Goal: Task Accomplishment & Management: Manage account settings

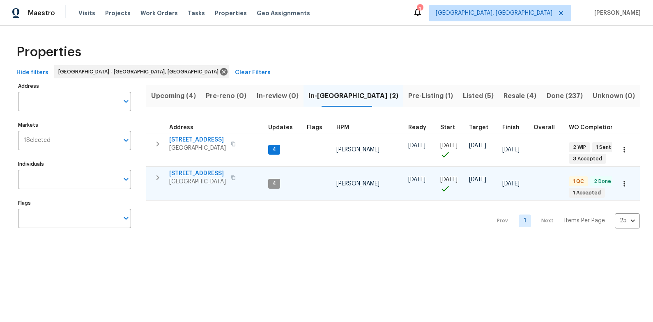
click at [193, 172] on span "411 S Maple St" at bounding box center [197, 174] width 57 height 8
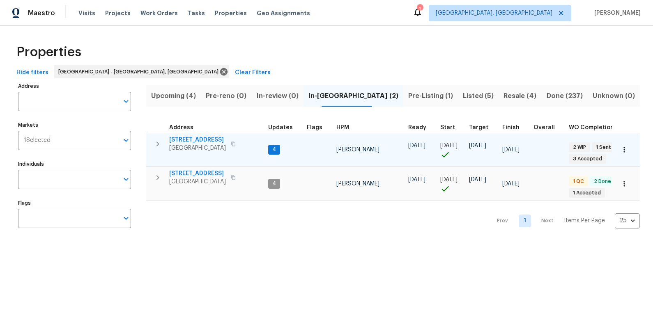
click at [203, 142] on span "7517 Barnbrook Ln" at bounding box center [197, 140] width 57 height 8
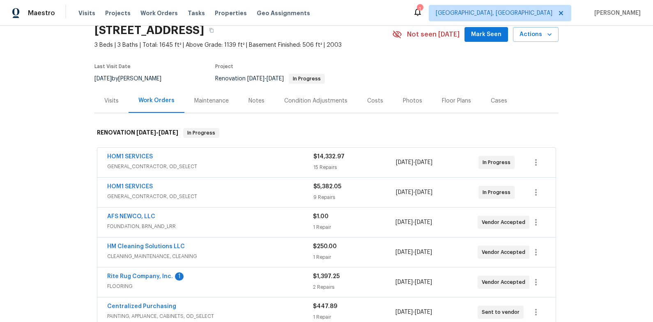
scroll to position [74, 0]
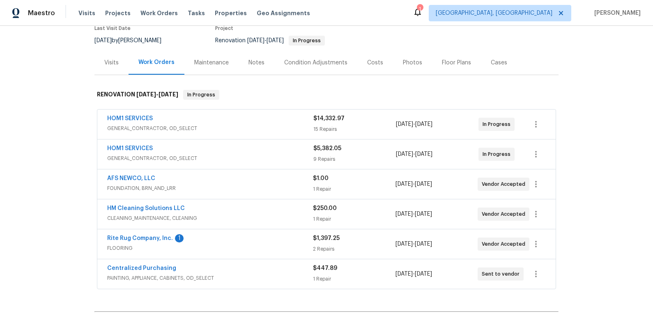
click at [367, 70] on div "Costs" at bounding box center [375, 62] width 36 height 24
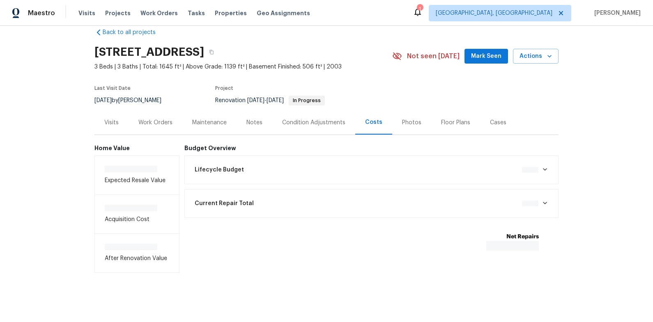
scroll to position [15, 0]
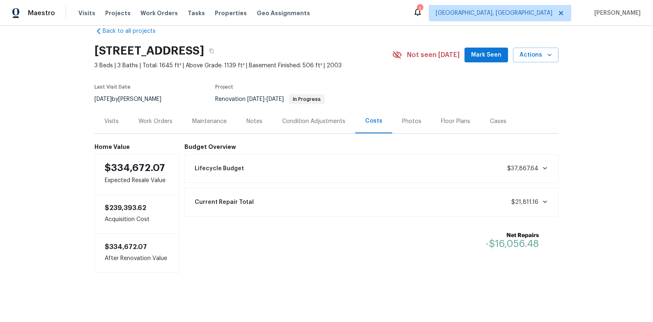
click at [147, 122] on div "Work Orders" at bounding box center [155, 121] width 34 height 8
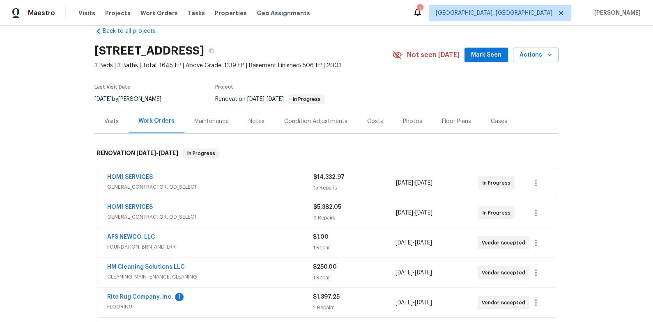
scroll to position [74, 0]
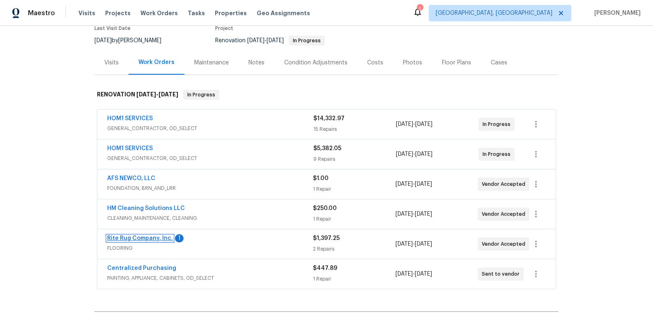
click at [140, 239] on link "Rite Rug Company, Inc." at bounding box center [140, 239] width 66 height 6
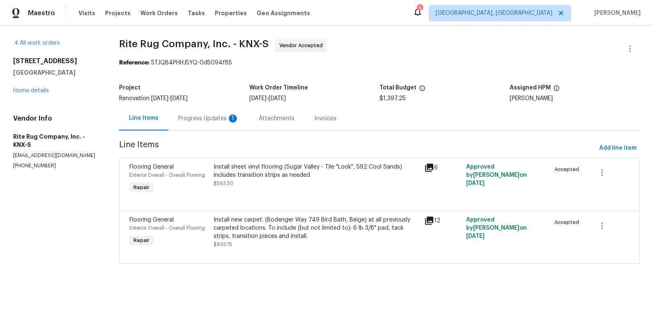
click at [222, 123] on div "Progress Updates 1" at bounding box center [208, 119] width 61 height 8
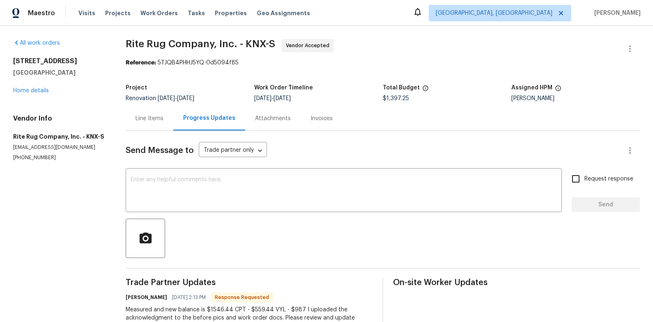
click at [152, 120] on div "Line Items" at bounding box center [149, 119] width 28 height 8
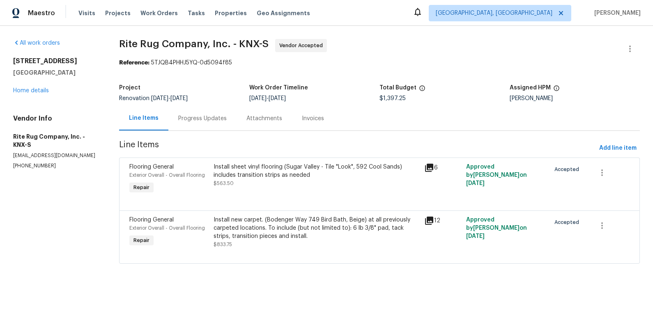
click at [235, 177] on div "Install sheet vinyl flooring (Sugar Valley - Tile "Look", 592 Cool Sands) inclu…" at bounding box center [316, 171] width 206 height 16
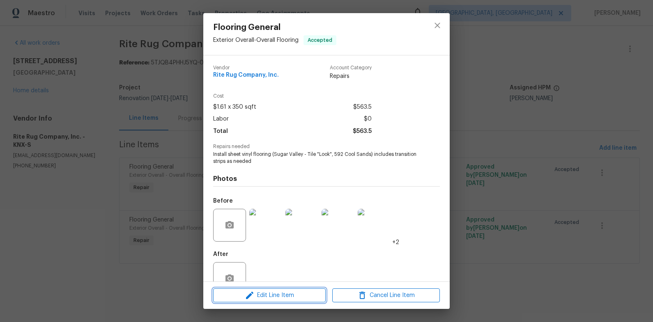
click at [291, 296] on span "Edit Line Item" at bounding box center [270, 296] width 108 height 10
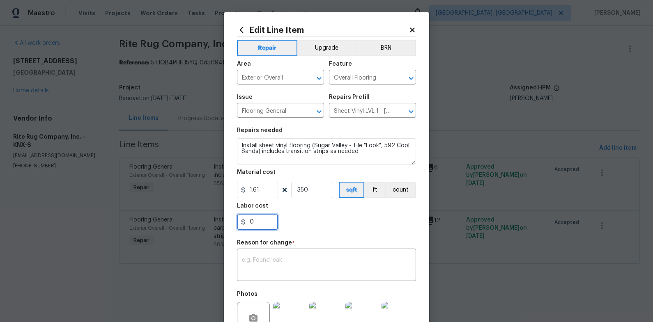
click at [256, 225] on input "0" at bounding box center [257, 222] width 41 height 16
type input "149.19"
click at [399, 249] on div "Reason for change *" at bounding box center [326, 245] width 179 height 11
click at [372, 253] on div "x ​" at bounding box center [326, 266] width 179 height 30
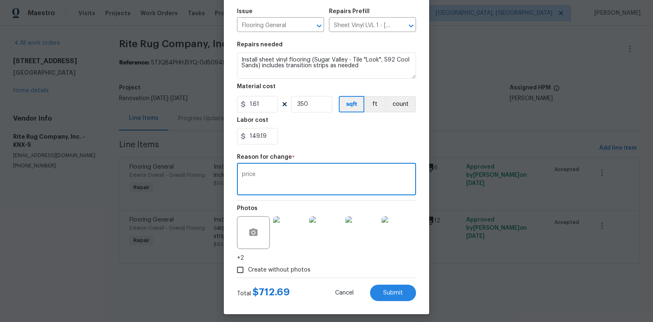
scroll to position [90, 0]
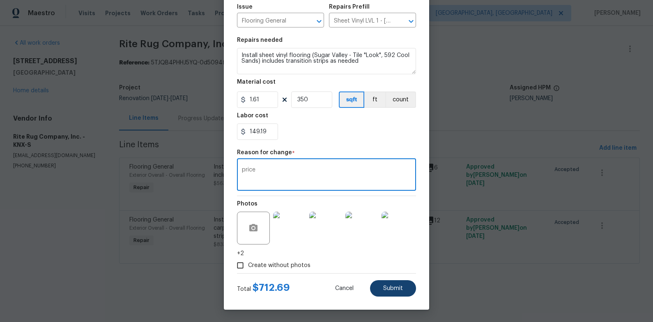
type textarea "price"
click at [383, 287] on span "Submit" at bounding box center [393, 289] width 20 height 6
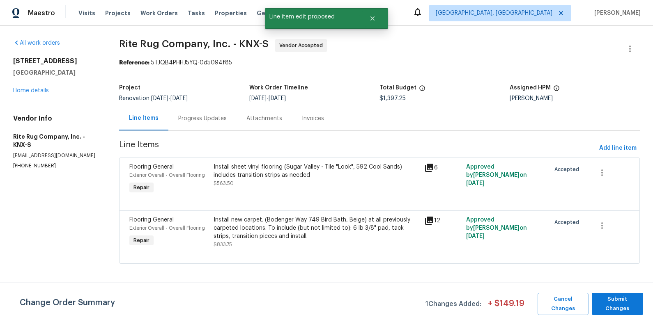
scroll to position [0, 0]
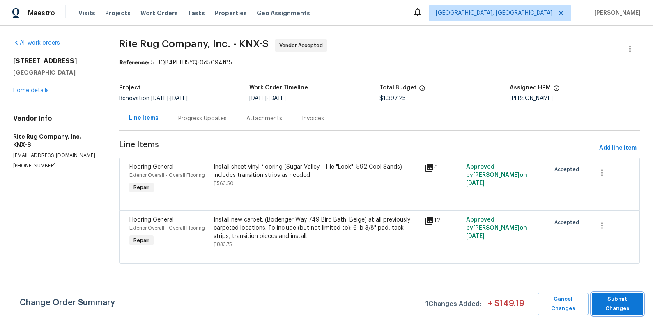
click at [605, 303] on span "Submit Changes" at bounding box center [617, 304] width 43 height 19
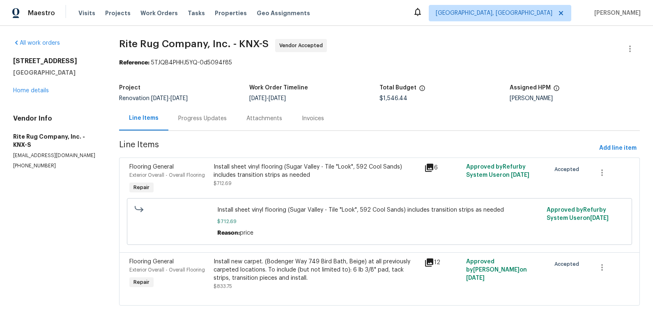
click at [192, 121] on div "Progress Updates" at bounding box center [202, 119] width 48 height 8
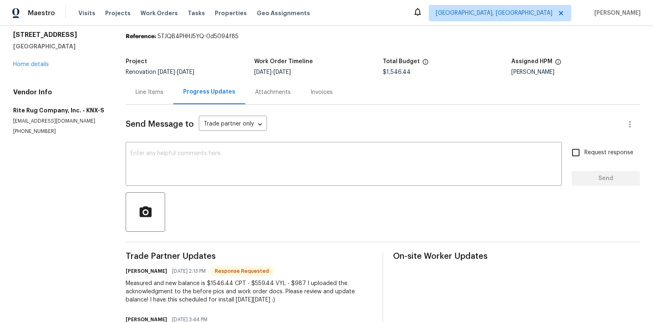
scroll to position [35, 0]
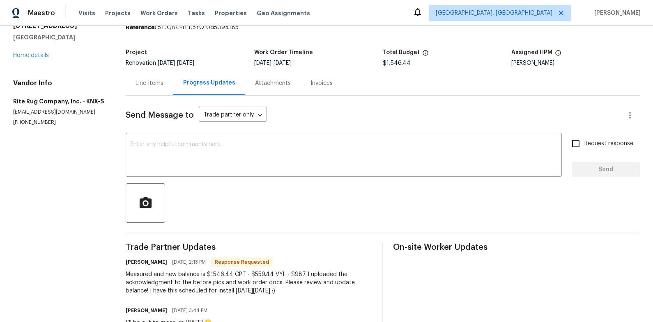
click at [233, 133] on div "Send Message to Trade partner only Trade partner only ​ x ​ Request response Se…" at bounding box center [383, 232] width 514 height 273
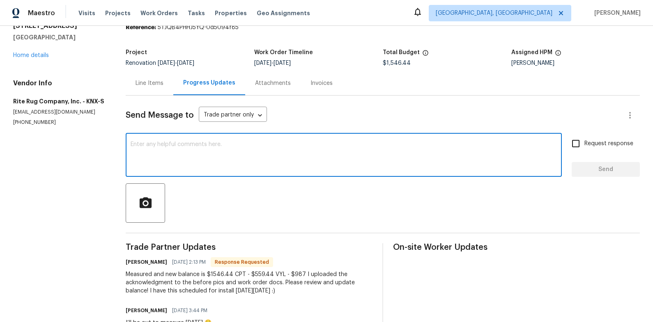
click at [225, 149] on textarea at bounding box center [344, 156] width 426 height 29
type textarea "balance updated. thanks!"
click at [644, 163] on div "All work orders 7517 Barnbrook Ln Knoxville, TN 37918 Home details Vendor Info …" at bounding box center [326, 187] width 653 height 392
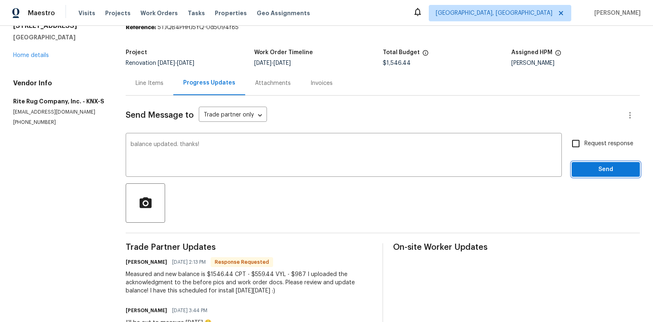
click at [617, 163] on button "Send" at bounding box center [605, 169] width 68 height 15
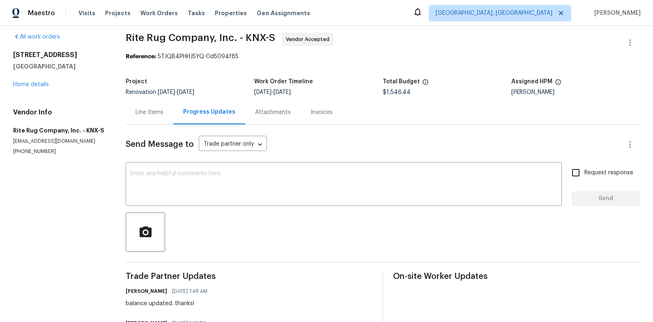
scroll to position [0, 0]
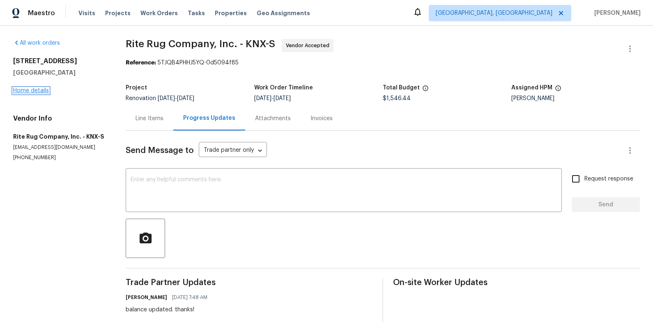
click at [36, 92] on link "Home details" at bounding box center [31, 91] width 36 height 6
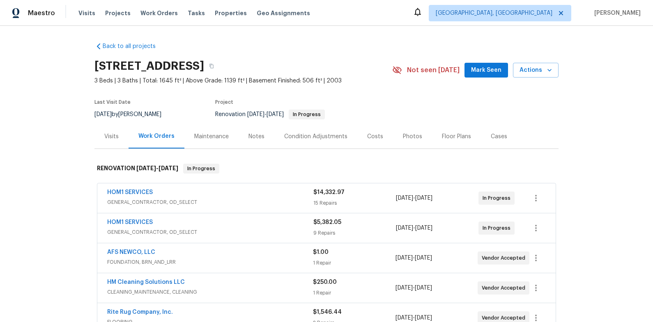
click at [363, 137] on div "Costs" at bounding box center [375, 136] width 36 height 24
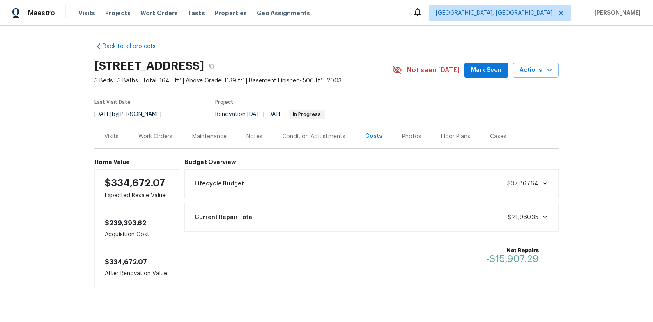
click at [172, 138] on div "Work Orders" at bounding box center [155, 136] width 54 height 24
